Goal: Task Accomplishment & Management: Complete application form

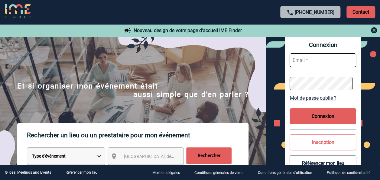
click at [314, 55] on input "text" at bounding box center [323, 60] width 66 height 14
type input "[EMAIL_ADDRESS][DOMAIN_NAME]"
click at [317, 114] on button "Connexion" at bounding box center [323, 116] width 66 height 16
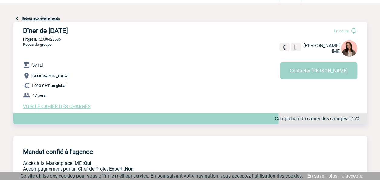
scroll to position [21, 0]
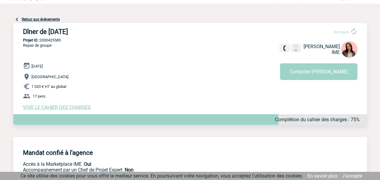
click at [75, 107] on span "VOIR LE CAHIER DES CHARGES" at bounding box center [57, 107] width 68 height 6
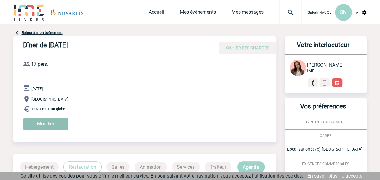
click at [46, 123] on input "Modifier" at bounding box center [45, 124] width 45 height 12
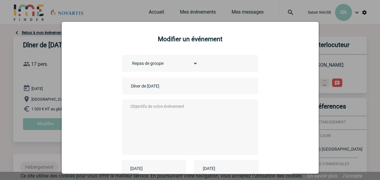
click at [160, 108] on textarea at bounding box center [188, 126] width 119 height 48
type textarea "J"
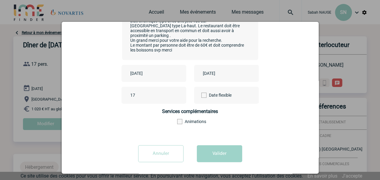
scroll to position [94, 0]
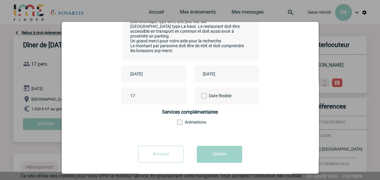
type textarea "je souhaiterai proposer 3 propositions à ma direction. Un diner croisière sur u…"
click at [202, 95] on span at bounding box center [203, 95] width 5 height 5
click at [0, 0] on input "Date flexible" at bounding box center [0, 0] width 0 height 0
click at [211, 158] on button "Valider" at bounding box center [219, 153] width 45 height 17
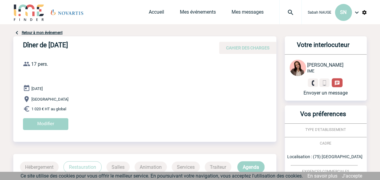
click at [336, 83] on img at bounding box center [337, 83] width 6 height 6
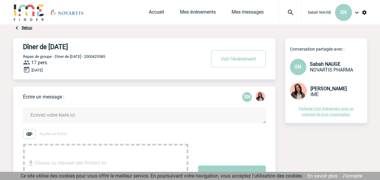
drag, startPoint x: 378, startPoint y: 78, endPoint x: 380, endPoint y: 95, distance: 16.7
click at [380, 95] on body "Sabah NAUGE SN Accueil Mes événements" at bounding box center [190, 146] width 380 height 293
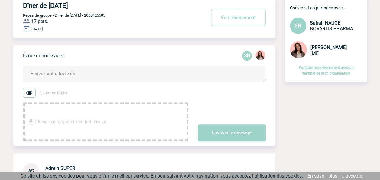
scroll to position [44, 0]
